Goal: Information Seeking & Learning: Learn about a topic

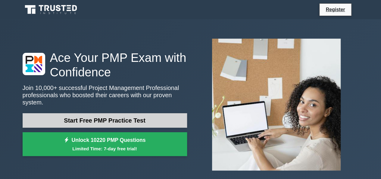
click at [150, 113] on link "Start Free PMP Practice Test" at bounding box center [105, 120] width 164 height 14
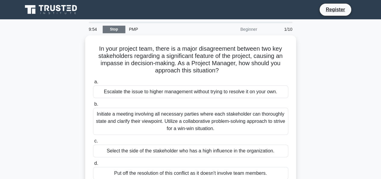
click at [111, 29] on link "Stop" at bounding box center [114, 30] width 23 height 8
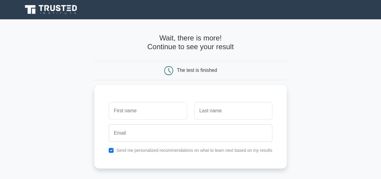
click at [58, 7] on icon at bounding box center [52, 9] width 58 height 11
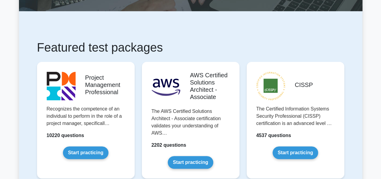
scroll to position [96, 0]
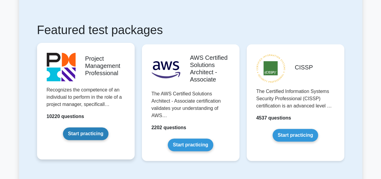
click at [69, 127] on link "Start practicing" at bounding box center [85, 133] width 45 height 13
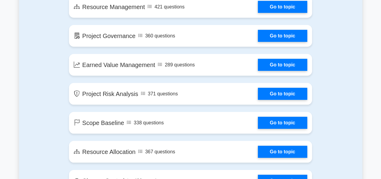
scroll to position [834, 0]
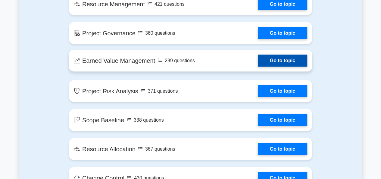
click at [258, 58] on link "Go to topic" at bounding box center [282, 61] width 49 height 12
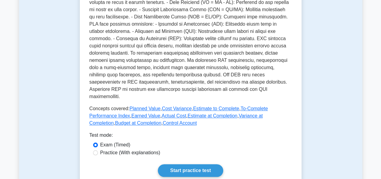
scroll to position [216, 0]
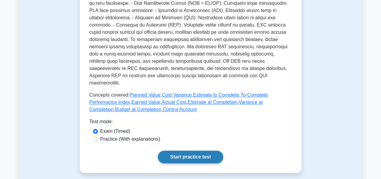
click at [188, 153] on link "Start practice test" at bounding box center [190, 156] width 65 height 13
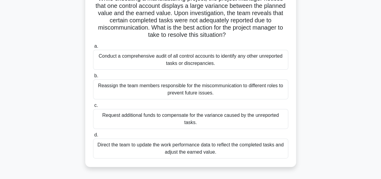
scroll to position [50, 0]
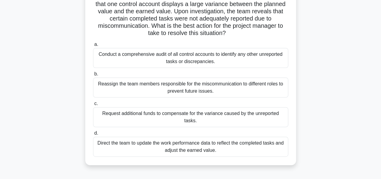
click at [208, 56] on div "Conduct a comprehensive audit of all control accounts to identify any other unr…" at bounding box center [190, 58] width 195 height 20
click at [93, 46] on input "a. Conduct a comprehensive audit of all control accounts to identify any other …" at bounding box center [93, 44] width 0 height 4
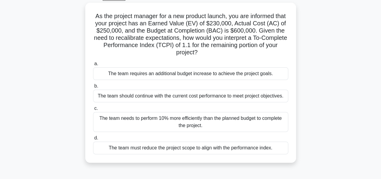
scroll to position [34, 0]
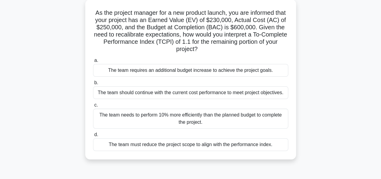
click at [192, 121] on div "The team needs to perform 10% more efficiently than the planned budget to compl…" at bounding box center [190, 118] width 195 height 20
click at [93, 107] on input "c. The team needs to perform 10% more efficiently than the planned budget to co…" at bounding box center [93, 105] width 0 height 4
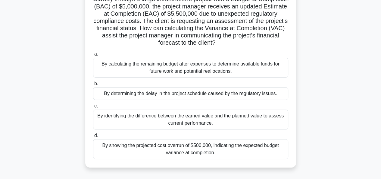
scroll to position [53, 0]
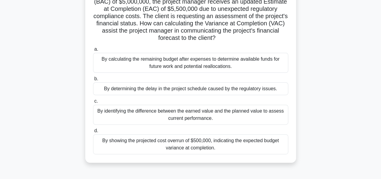
click at [253, 88] on div "By determining the delay in the project schedule caused by the regulatory issue…" at bounding box center [190, 88] width 195 height 13
click at [93, 81] on input "b. By determining the delay in the project schedule caused by the regulatory is…" at bounding box center [93, 79] width 0 height 4
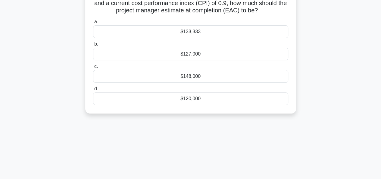
scroll to position [0, 0]
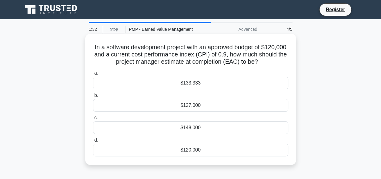
click at [191, 106] on div "$127,000" at bounding box center [190, 105] width 195 height 13
click at [93, 97] on input "b. $127,000" at bounding box center [93, 95] width 0 height 4
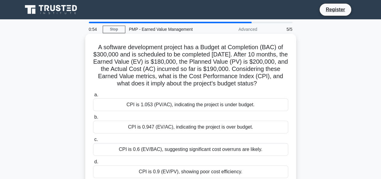
click at [181, 133] on div "CPI is 0.947 (EV/AC), indicating the project is over budget." at bounding box center [190, 127] width 195 height 13
click at [93, 119] on input "b. CPI is 0.947 (EV/AC), indicating the project is over budget." at bounding box center [93, 117] width 0 height 4
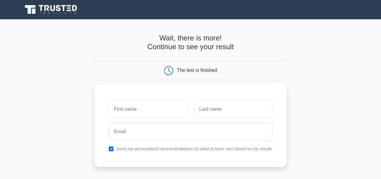
click at [164, 117] on input "text" at bounding box center [148, 108] width 78 height 17
type input "Balaji"
click at [239, 108] on input "text" at bounding box center [233, 108] width 78 height 17
type input "K"
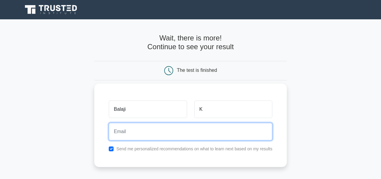
click at [222, 131] on input "email" at bounding box center [191, 131] width 164 height 17
click at [142, 132] on input "[EMAIL_ADDRESS][DOMAIN_NAME]" at bounding box center [191, 131] width 164 height 17
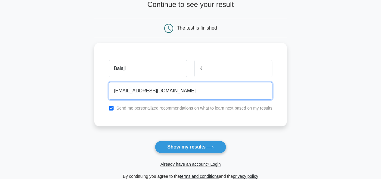
scroll to position [46, 0]
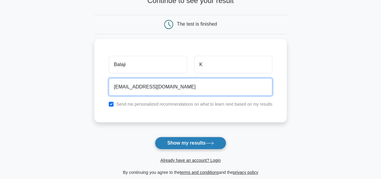
type input "balaji.klw.170122@gmail.com"
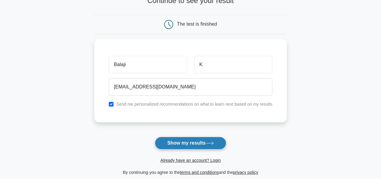
click at [184, 141] on button "Show my results" at bounding box center [190, 142] width 71 height 13
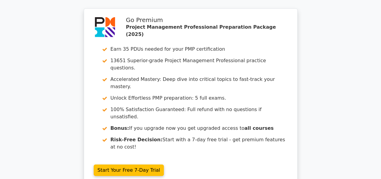
scroll to position [1003, 0]
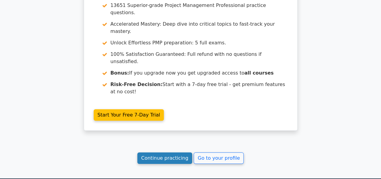
click at [172, 152] on link "Continue practicing" at bounding box center [164, 157] width 55 height 11
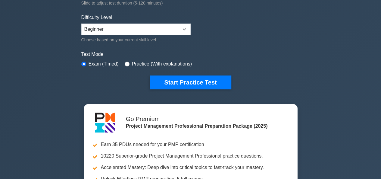
scroll to position [135, 0]
